Goal: Check status: Check status

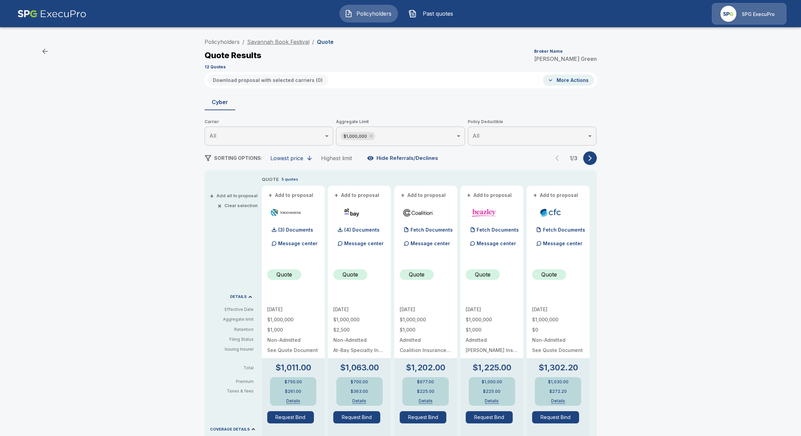
click at [280, 39] on link "Savannah Book Festival" at bounding box center [278, 41] width 62 height 7
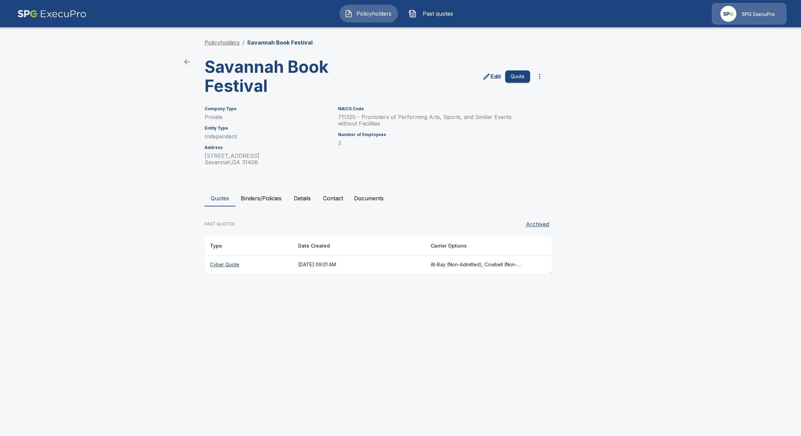
click at [223, 43] on link "Policyholders" at bounding box center [222, 42] width 35 height 7
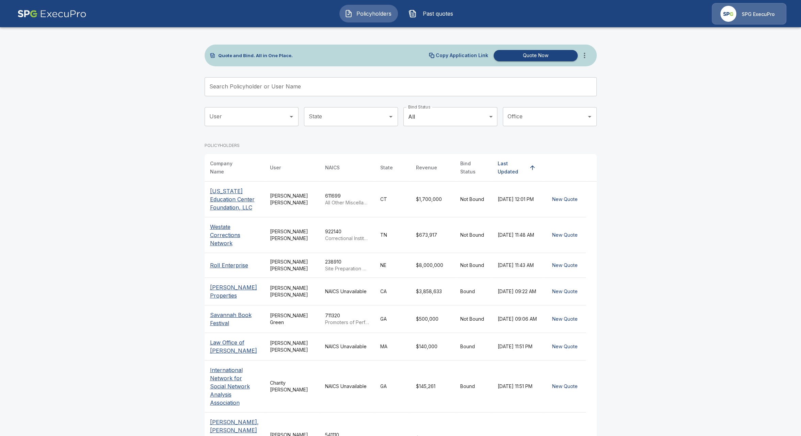
click at [300, 84] on input "Search Policyholder or User Name" at bounding box center [397, 86] width 385 height 19
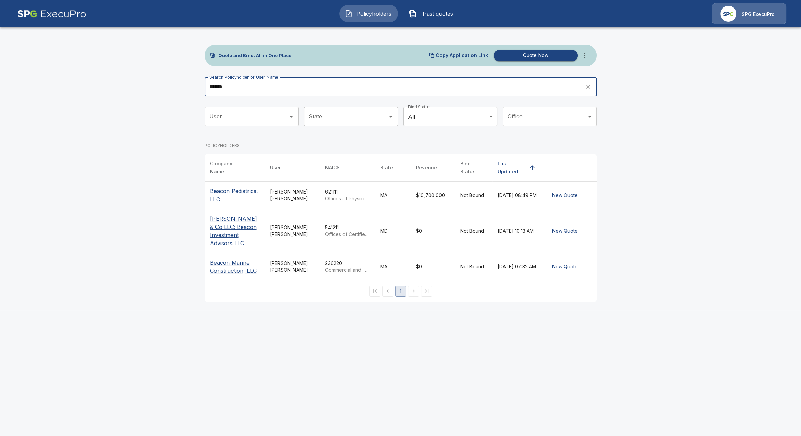
type input "******"
click at [256, 191] on p "Beacon Pediatrics, LLC" at bounding box center [234, 195] width 49 height 16
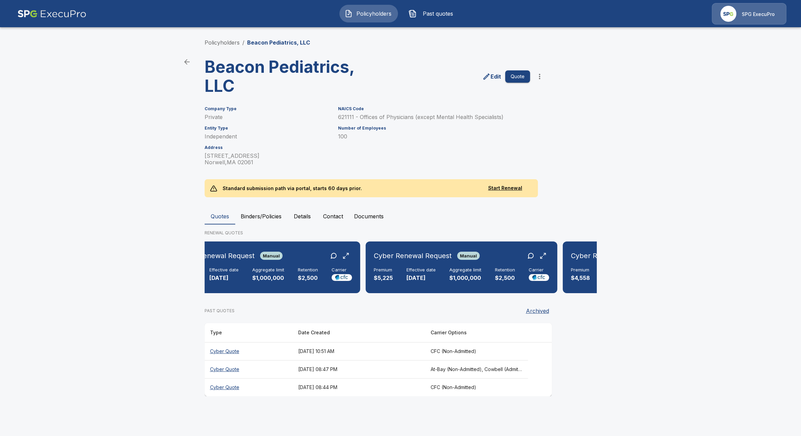
scroll to position [0, 189]
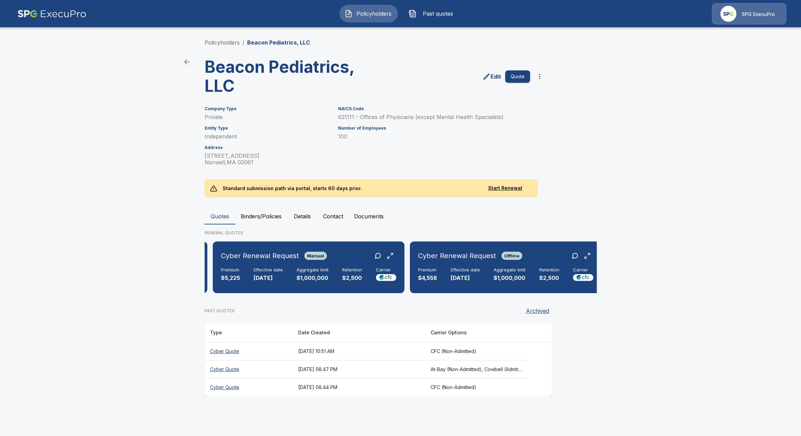
click at [368, 385] on th "[DATE] 08:44 PM" at bounding box center [359, 388] width 132 height 18
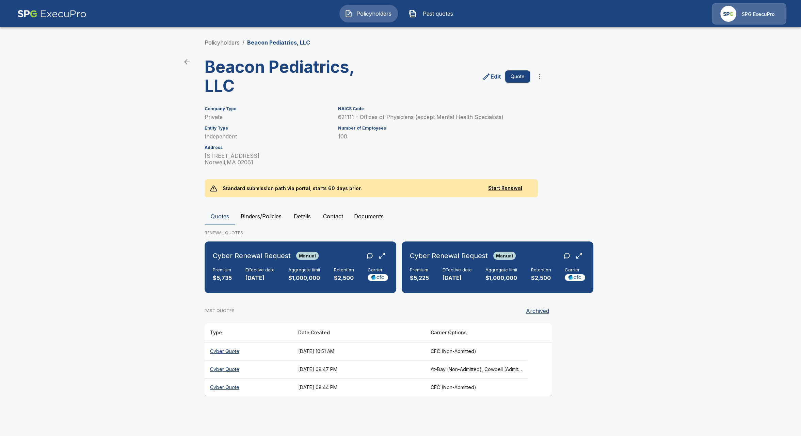
click at [425, 372] on th "[DATE] 08:47 PM" at bounding box center [359, 370] width 132 height 18
